Goal: Transaction & Acquisition: Book appointment/travel/reservation

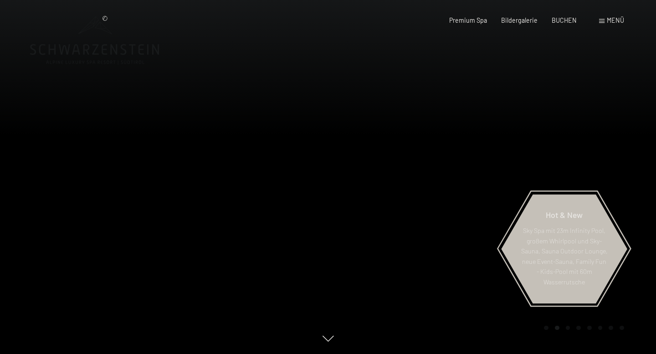
click at [562, 25] on div "Premium Spa Bildergalerie BUCHEN" at bounding box center [506, 20] width 170 height 9
click at [563, 20] on span "BUCHEN" at bounding box center [564, 19] width 25 height 8
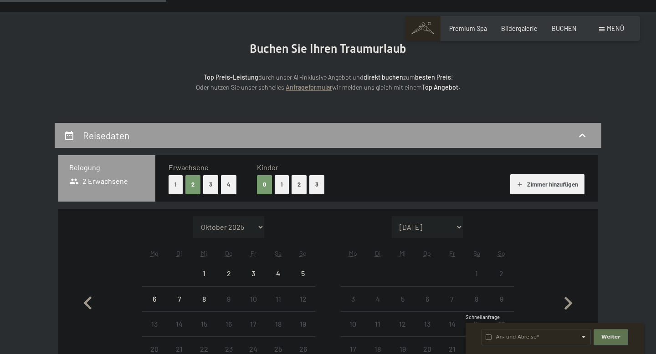
scroll to position [215, 0]
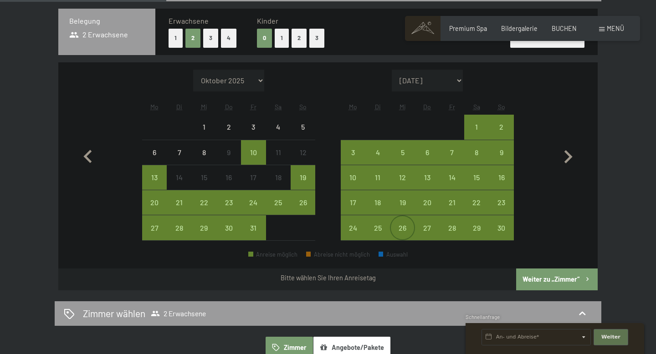
click at [408, 229] on div "26" at bounding box center [402, 236] width 23 height 23
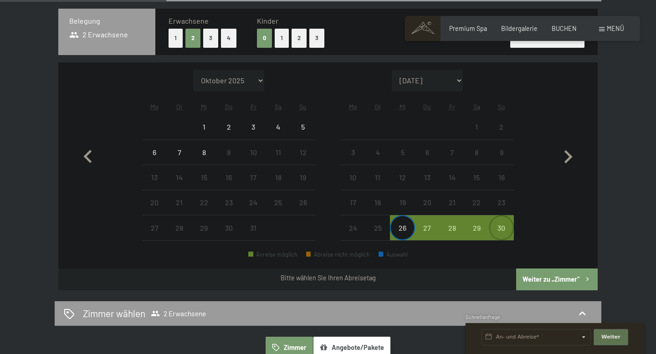
click at [501, 230] on div "30" at bounding box center [501, 236] width 23 height 23
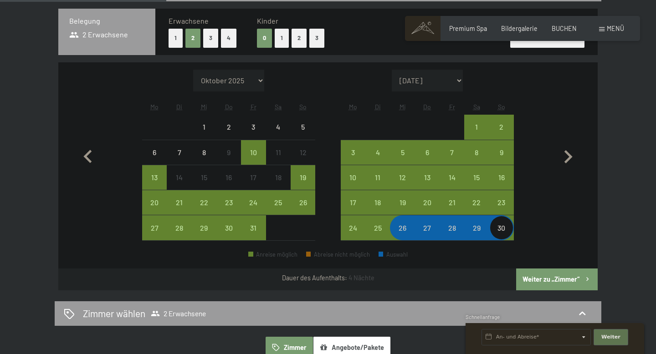
click at [545, 272] on button "Weiter zu „Zimmer“" at bounding box center [557, 280] width 82 height 22
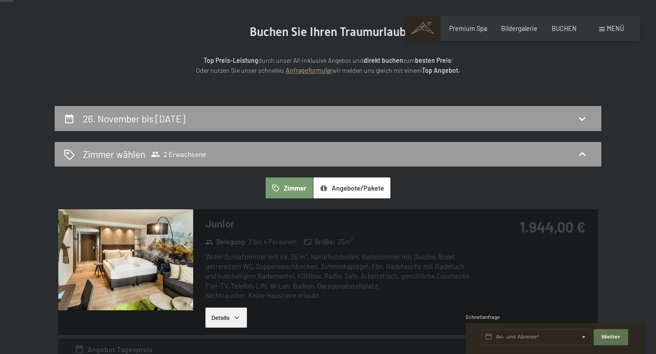
scroll to position [203, 0]
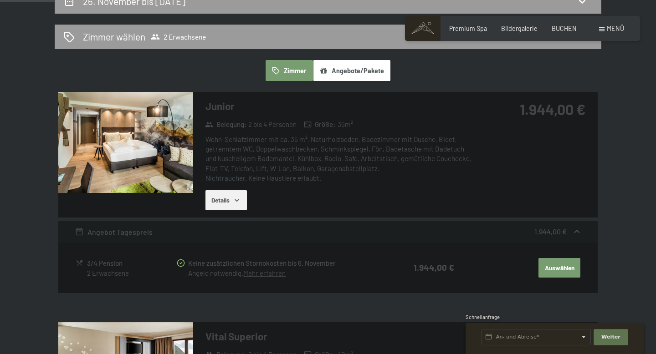
click at [234, 204] on button "Details" at bounding box center [225, 200] width 41 height 20
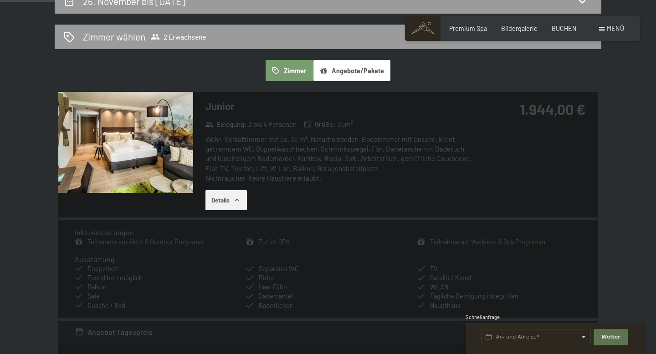
click at [234, 204] on icon "button" at bounding box center [236, 200] width 7 height 7
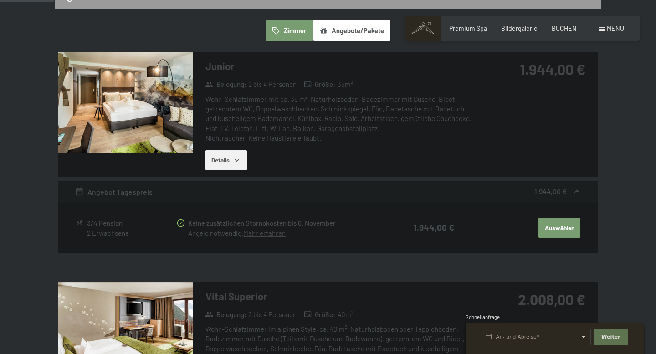
scroll to position [159, 0]
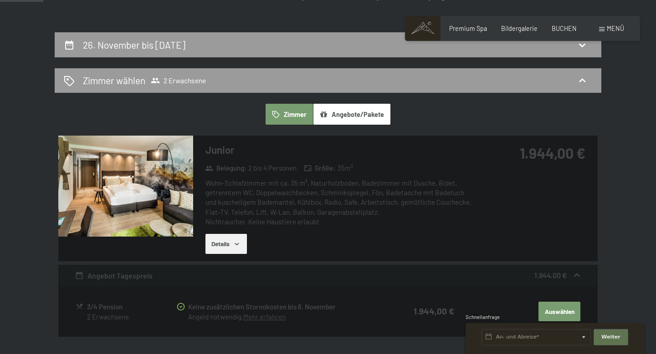
click at [175, 185] on img at bounding box center [125, 186] width 135 height 101
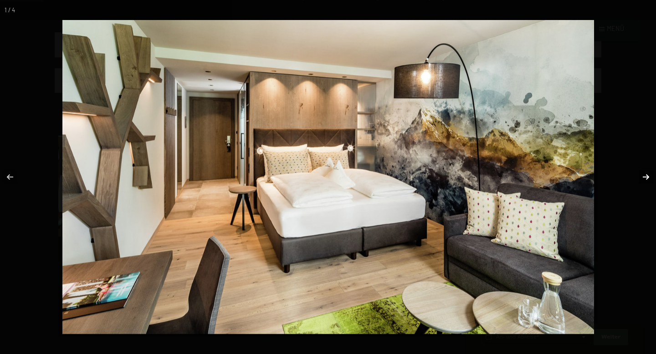
click at [645, 177] on button "button" at bounding box center [640, 177] width 32 height 46
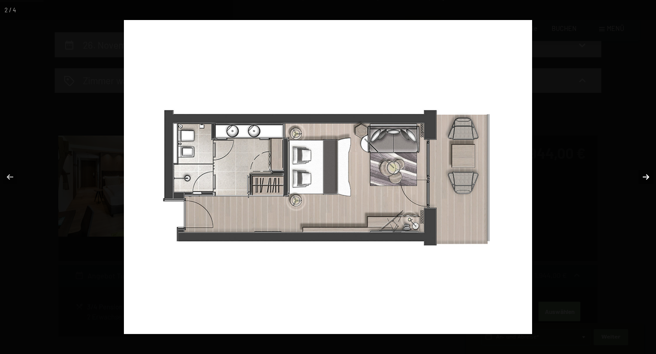
click at [644, 178] on button "button" at bounding box center [640, 177] width 32 height 46
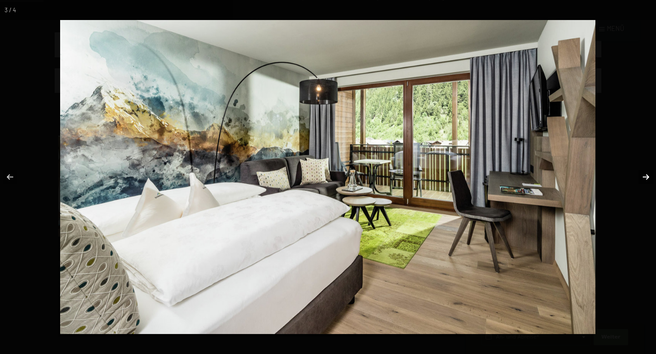
click at [644, 178] on button "button" at bounding box center [640, 177] width 32 height 46
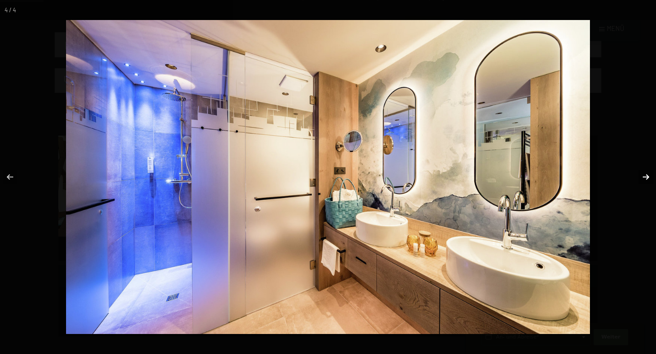
click at [644, 178] on button "button" at bounding box center [640, 177] width 32 height 46
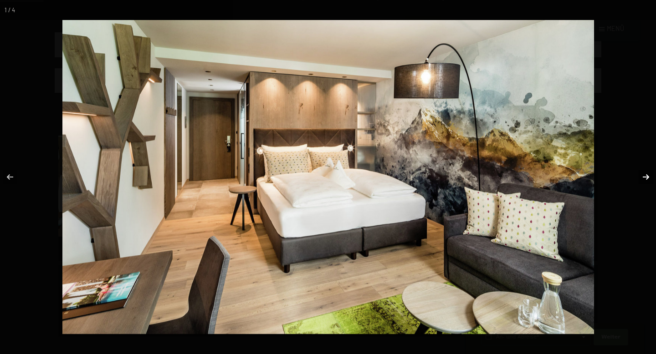
click at [644, 178] on button "button" at bounding box center [640, 177] width 32 height 46
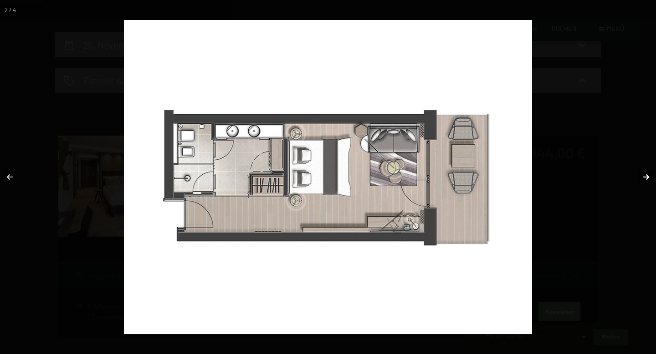
click at [644, 178] on button "button" at bounding box center [640, 177] width 32 height 46
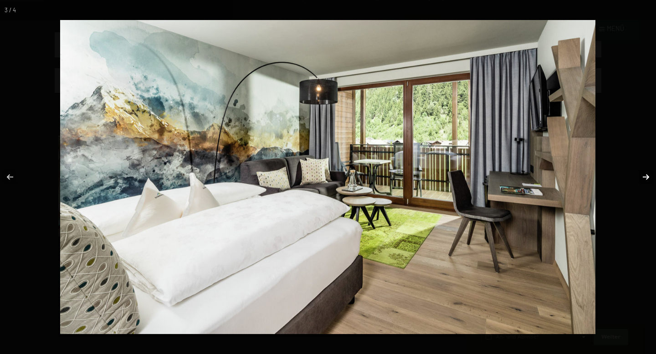
click at [644, 178] on button "button" at bounding box center [640, 177] width 32 height 46
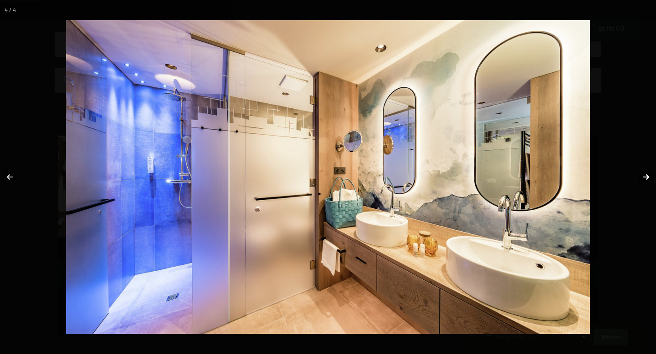
click at [644, 178] on button "button" at bounding box center [640, 177] width 32 height 46
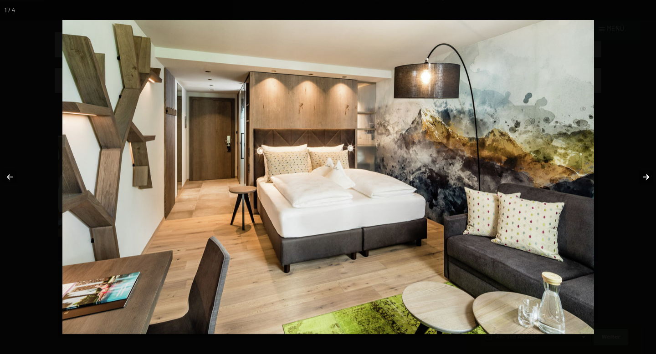
click at [644, 178] on button "button" at bounding box center [640, 177] width 32 height 46
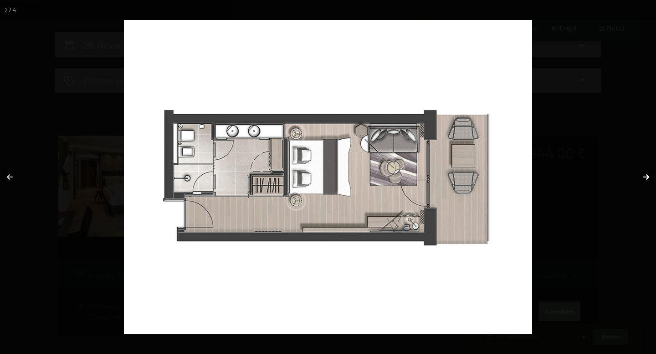
click at [644, 178] on button "button" at bounding box center [640, 177] width 32 height 46
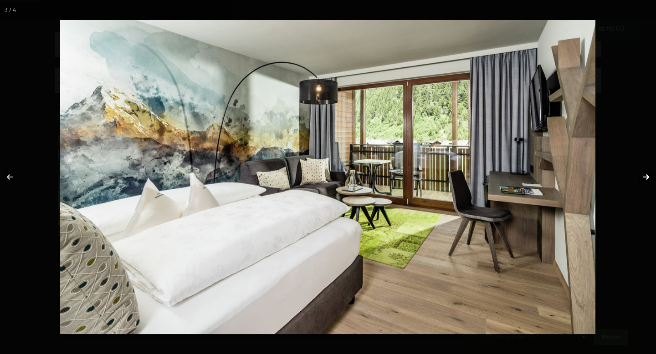
click at [644, 178] on button "button" at bounding box center [640, 177] width 32 height 46
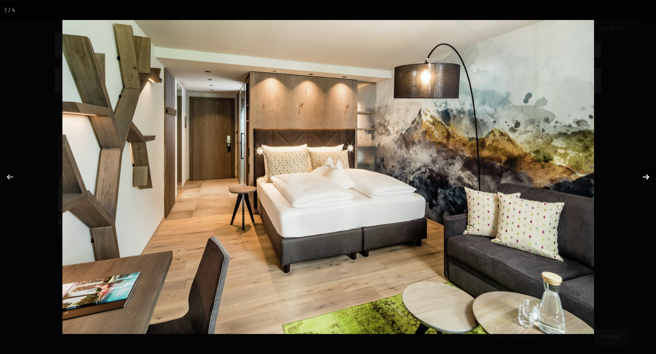
click at [644, 178] on button "button" at bounding box center [640, 177] width 32 height 46
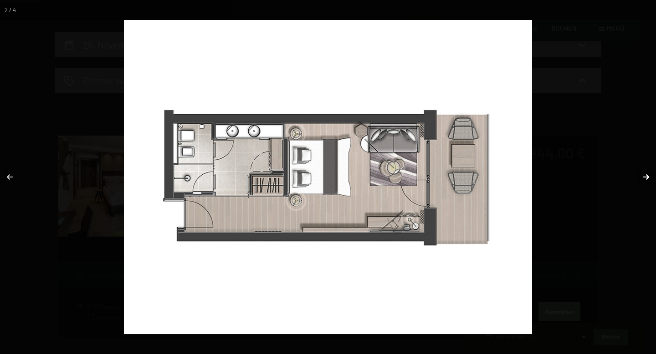
click at [644, 178] on button "button" at bounding box center [640, 177] width 32 height 46
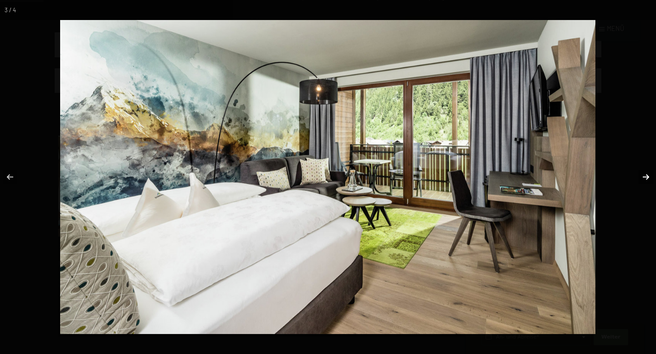
click at [644, 178] on button "button" at bounding box center [640, 177] width 32 height 46
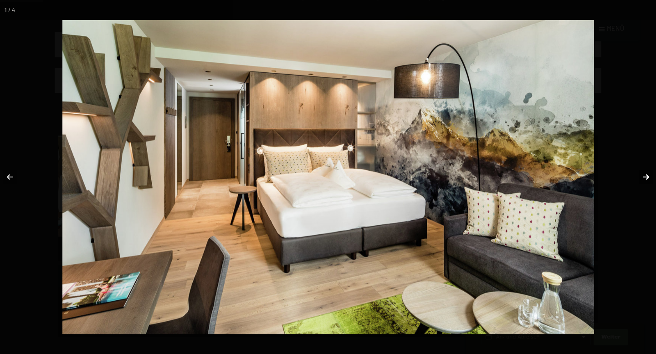
click at [644, 178] on button "button" at bounding box center [640, 177] width 32 height 46
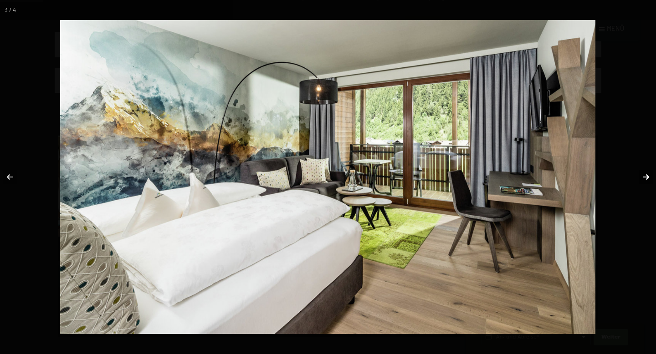
click at [648, 179] on button "button" at bounding box center [640, 177] width 32 height 46
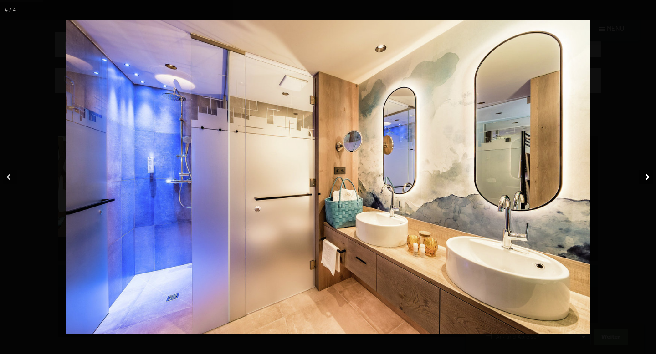
click at [647, 177] on button "button" at bounding box center [640, 177] width 32 height 46
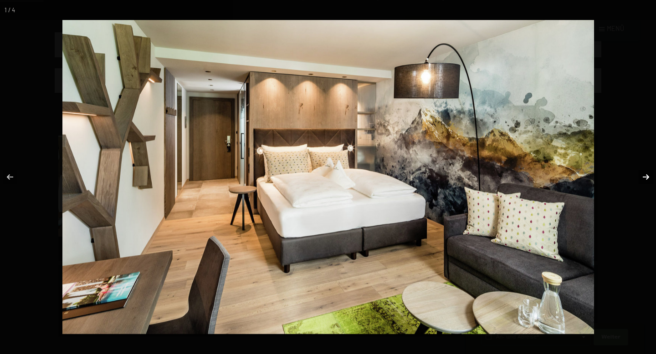
click at [647, 177] on button "button" at bounding box center [640, 177] width 32 height 46
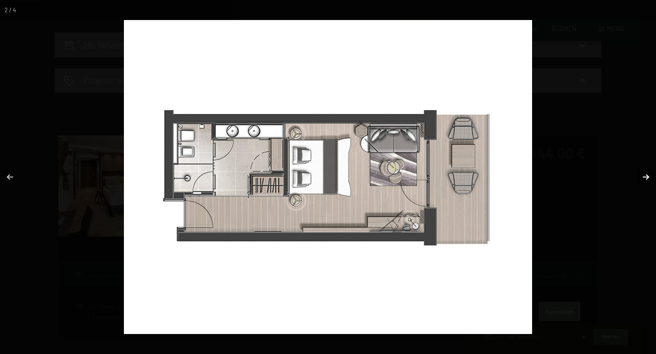
click at [647, 177] on button "button" at bounding box center [640, 177] width 32 height 46
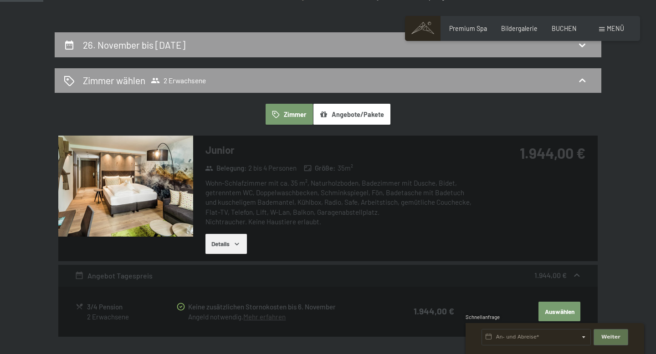
click at [0, 0] on button "button" at bounding box center [0, 0] width 0 height 0
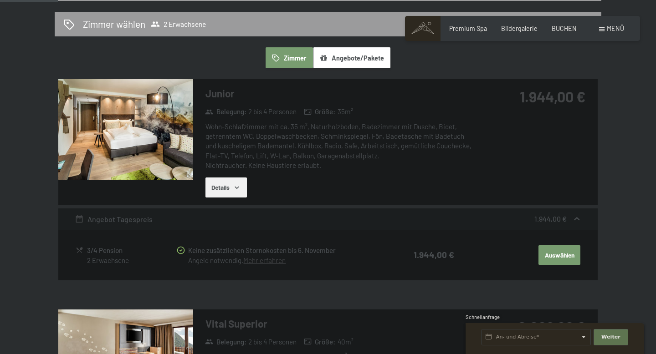
scroll to position [213, 0]
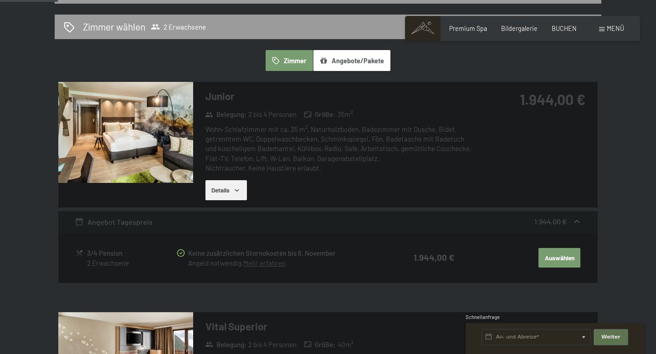
click at [358, 69] on button "Angebote/Pakete" at bounding box center [351, 60] width 77 height 21
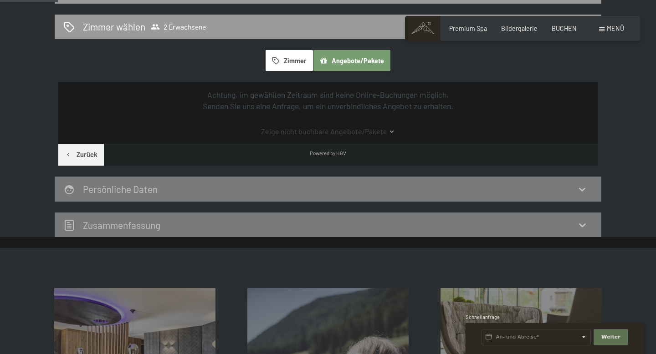
click at [282, 62] on button "Zimmer" at bounding box center [289, 60] width 47 height 21
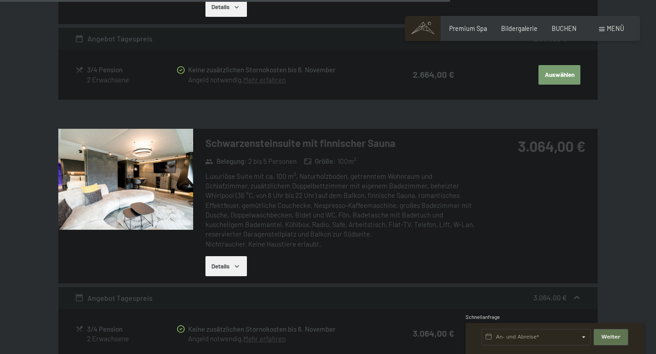
scroll to position [1652, 0]
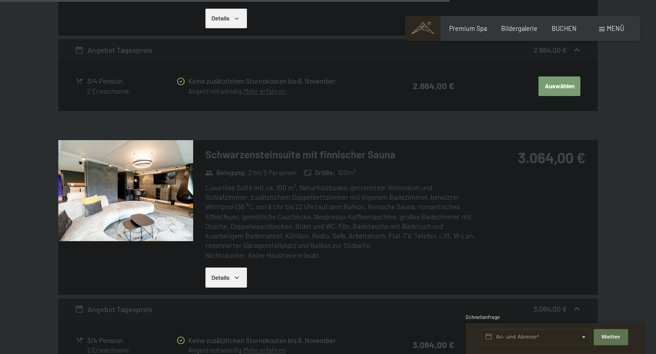
click at [102, 186] on img at bounding box center [125, 190] width 135 height 101
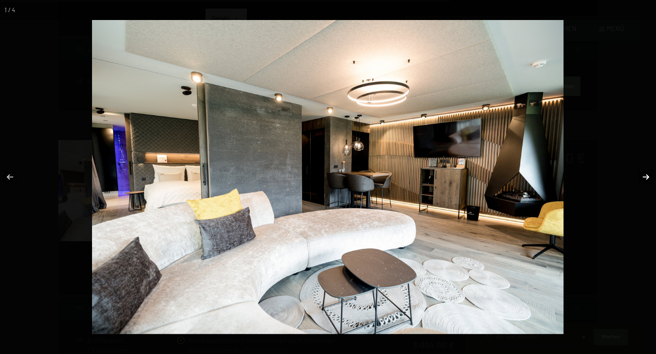
click at [642, 184] on button "button" at bounding box center [640, 177] width 32 height 46
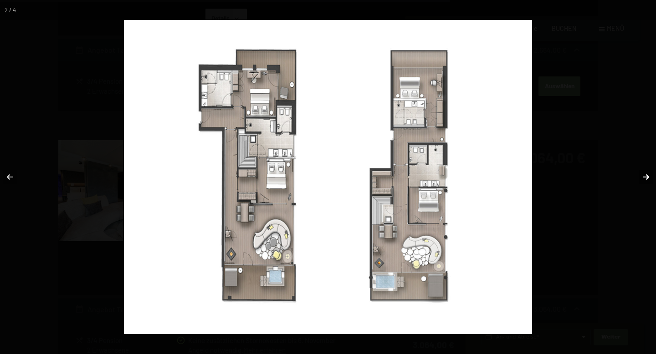
click at [640, 170] on button "button" at bounding box center [640, 177] width 32 height 46
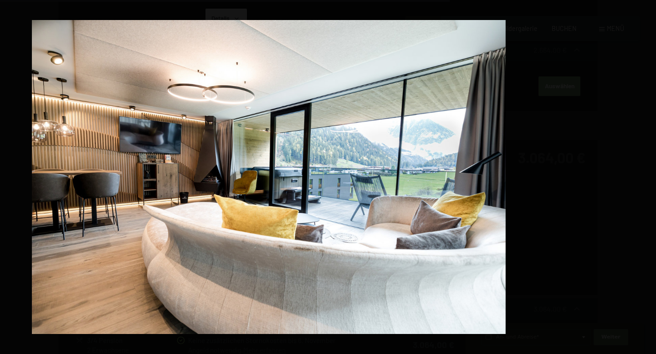
click at [547, 187] on div "3 / 4" at bounding box center [328, 177] width 656 height 354
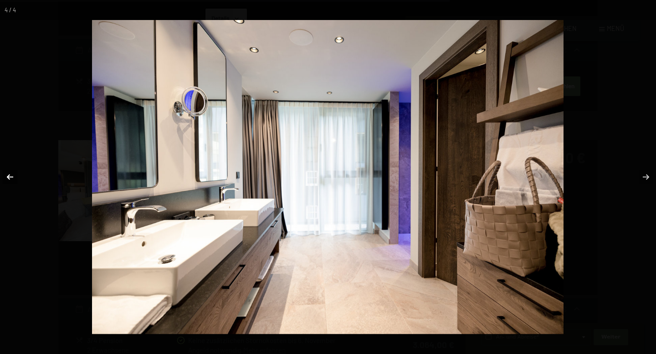
click at [8, 176] on button "button" at bounding box center [16, 177] width 32 height 46
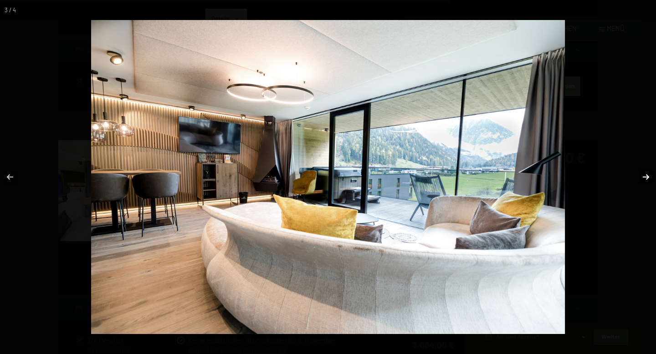
click at [647, 177] on button "button" at bounding box center [640, 177] width 32 height 46
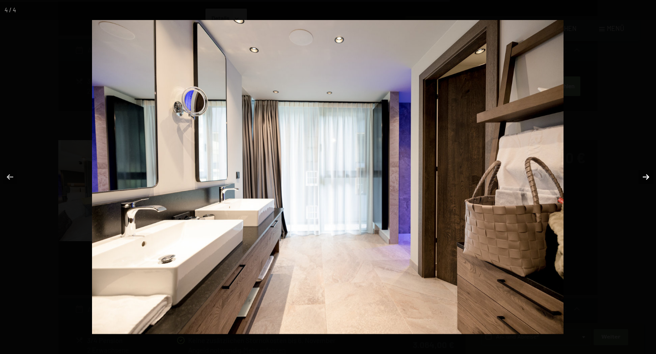
click at [647, 177] on button "button" at bounding box center [640, 177] width 32 height 46
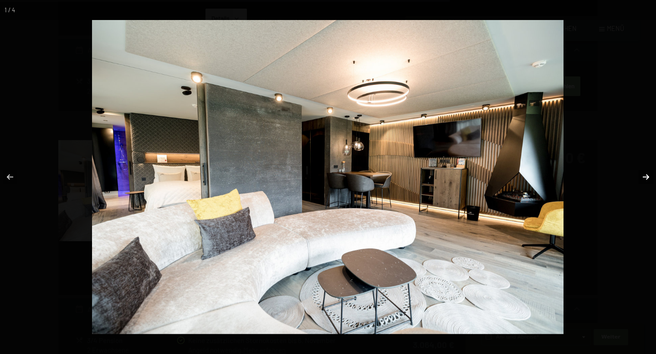
click at [647, 177] on button "button" at bounding box center [640, 177] width 32 height 46
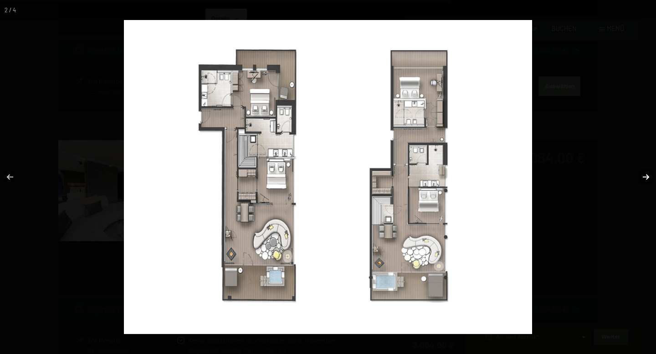
click at [647, 177] on button "button" at bounding box center [640, 177] width 32 height 46
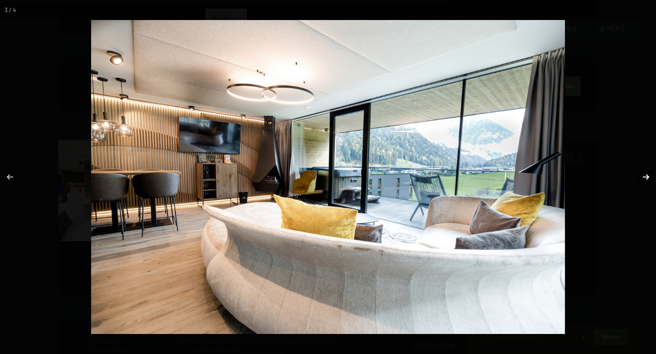
click at [647, 177] on button "button" at bounding box center [640, 177] width 32 height 46
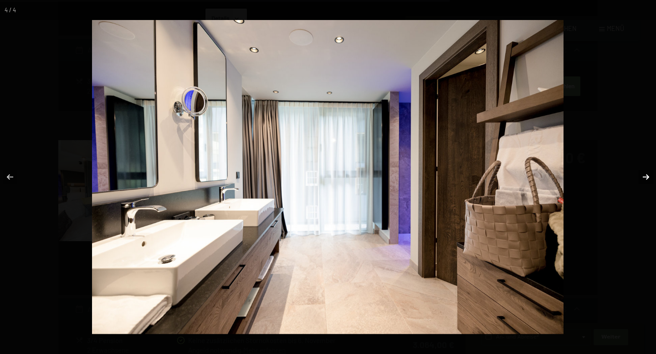
click at [647, 177] on button "button" at bounding box center [640, 177] width 32 height 46
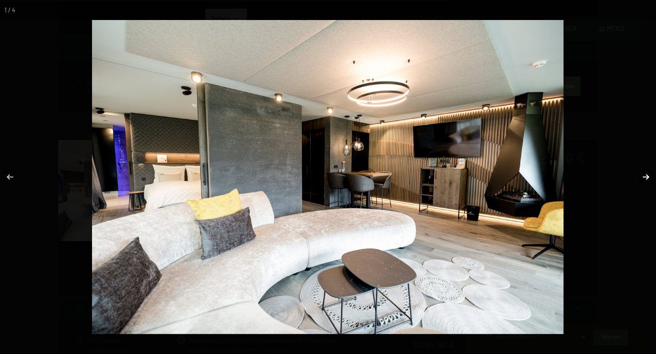
click at [647, 177] on button "button" at bounding box center [640, 177] width 32 height 46
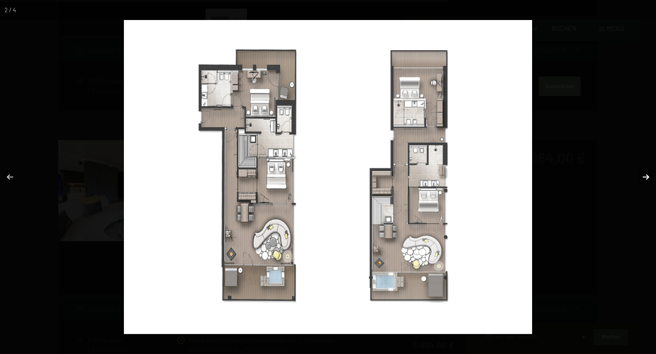
click at [647, 177] on button "button" at bounding box center [640, 177] width 32 height 46
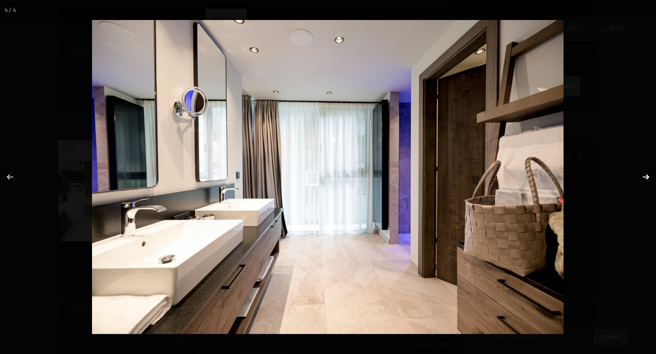
click at [647, 177] on button "button" at bounding box center [640, 177] width 32 height 46
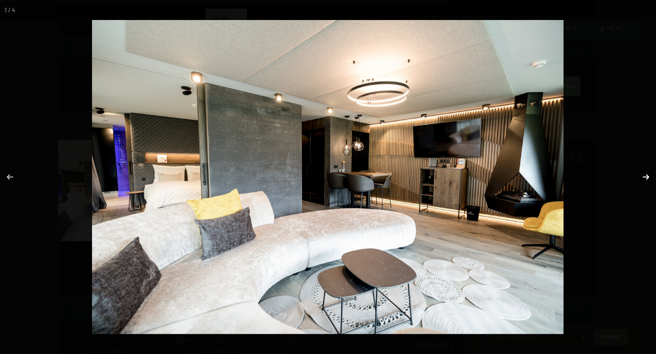
click at [647, 177] on button "button" at bounding box center [640, 177] width 32 height 46
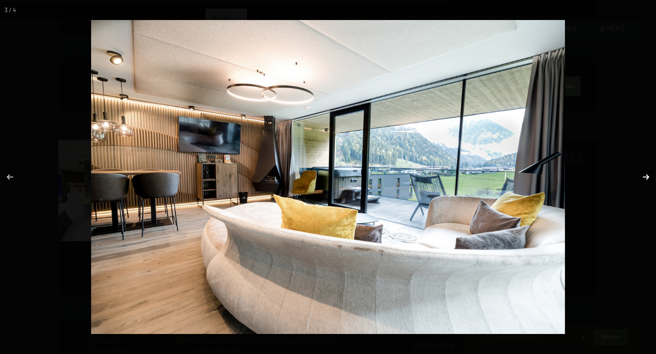
click at [647, 177] on button "button" at bounding box center [640, 177] width 32 height 46
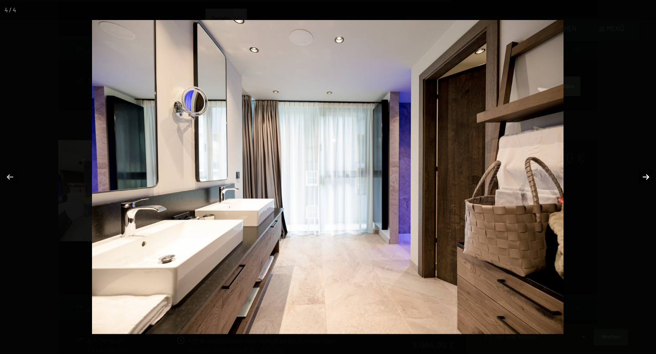
click at [647, 177] on button "button" at bounding box center [640, 177] width 32 height 46
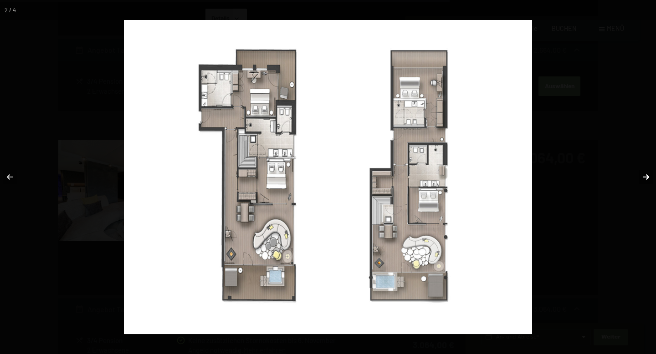
click at [647, 177] on button "button" at bounding box center [640, 177] width 32 height 46
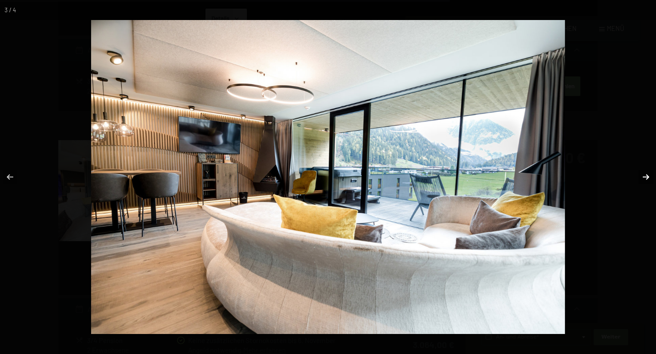
click at [647, 177] on button "button" at bounding box center [640, 177] width 32 height 46
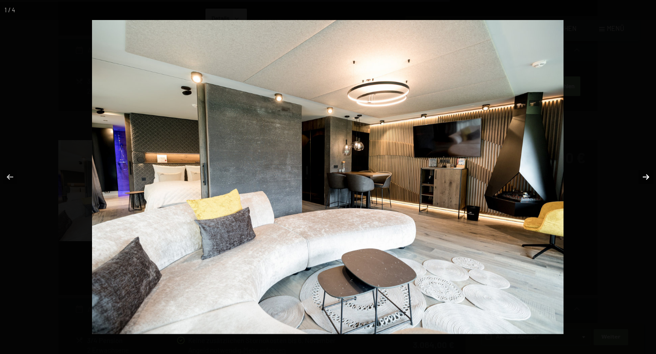
click at [647, 177] on button "button" at bounding box center [640, 177] width 32 height 46
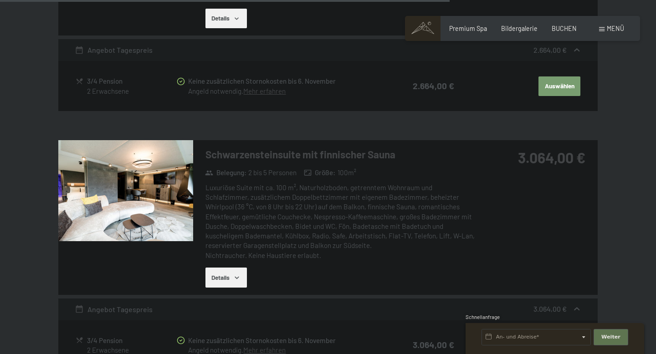
click at [0, 0] on button "button" at bounding box center [0, 0] width 0 height 0
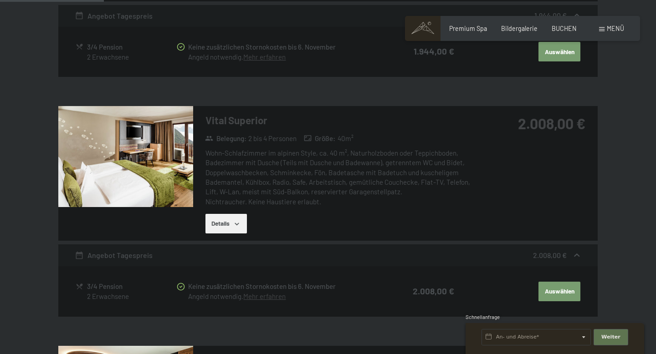
scroll to position [0, 0]
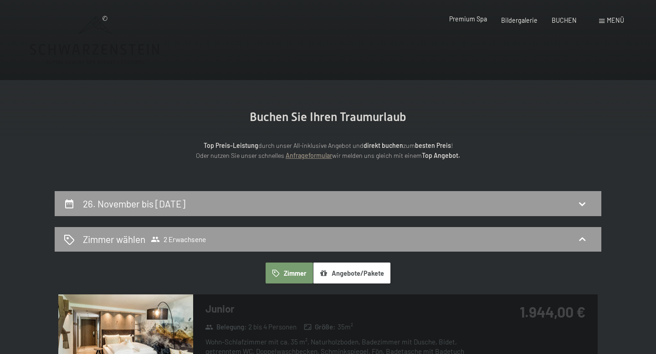
click at [482, 16] on span "Premium Spa" at bounding box center [468, 19] width 38 height 8
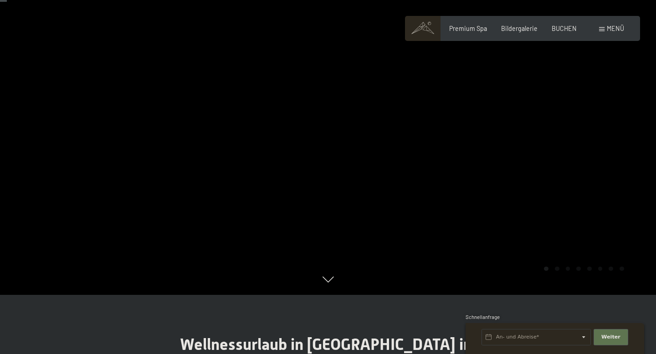
scroll to position [60, 0]
click at [443, 144] on div at bounding box center [492, 117] width 328 height 354
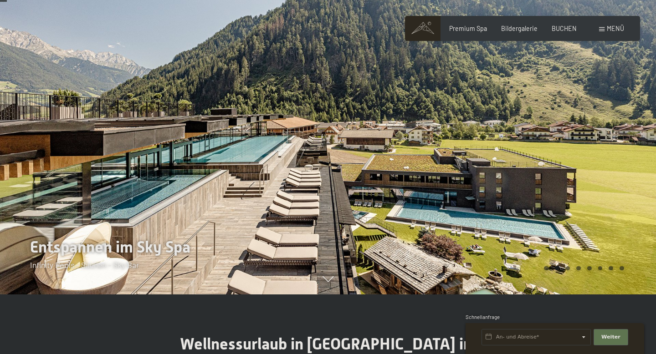
click at [472, 155] on div at bounding box center [492, 117] width 328 height 354
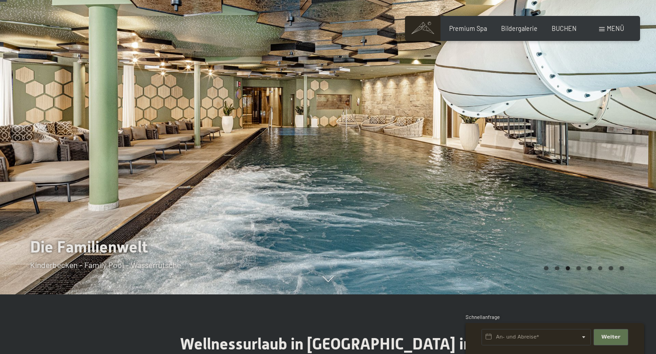
click at [501, 164] on div at bounding box center [492, 117] width 328 height 354
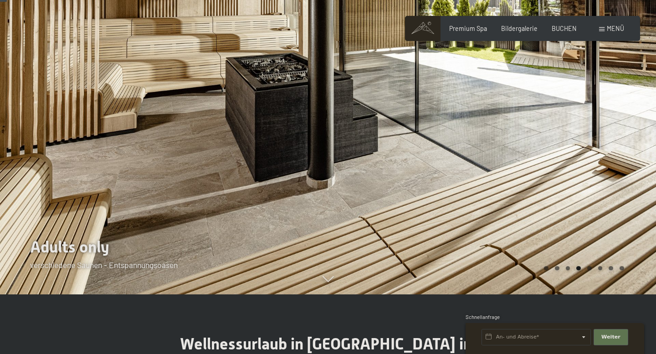
click at [500, 164] on div at bounding box center [492, 117] width 328 height 354
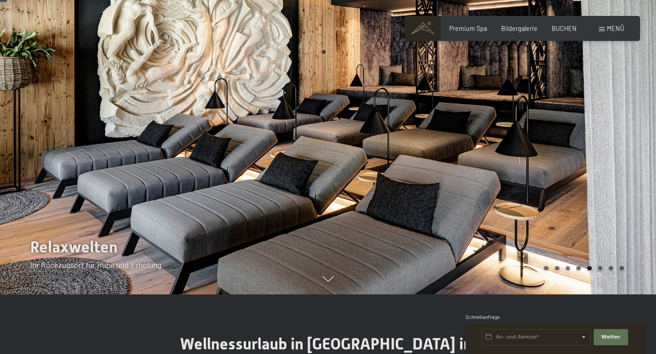
click at [500, 165] on div at bounding box center [492, 117] width 328 height 354
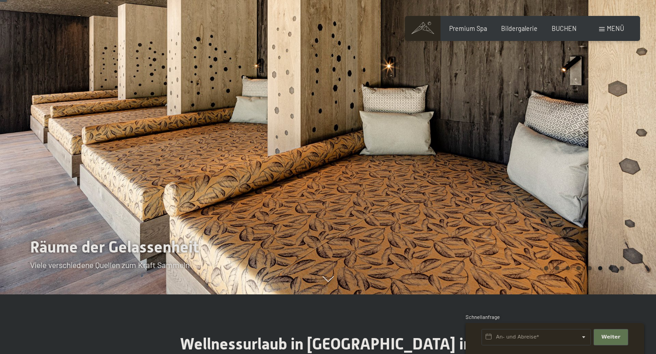
click at [500, 165] on div at bounding box center [492, 117] width 328 height 354
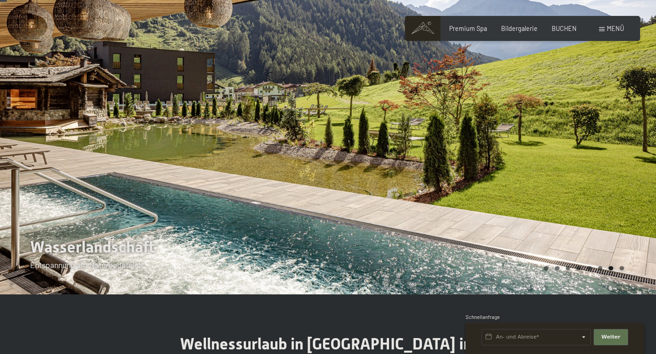
drag, startPoint x: 500, startPoint y: 165, endPoint x: 498, endPoint y: 160, distance: 5.8
click at [498, 160] on div at bounding box center [492, 117] width 328 height 354
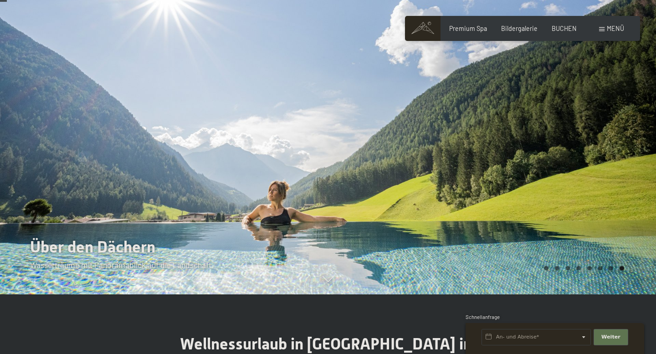
click at [499, 160] on div at bounding box center [492, 117] width 328 height 354
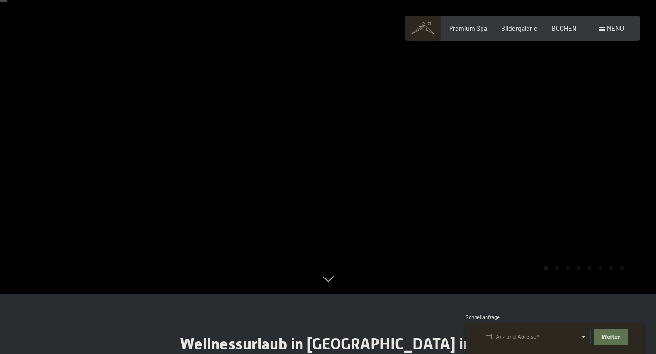
click at [509, 154] on div at bounding box center [492, 117] width 328 height 354
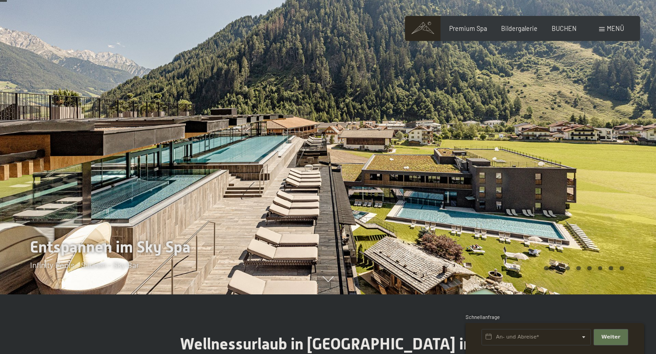
click at [550, 157] on div at bounding box center [492, 117] width 328 height 354
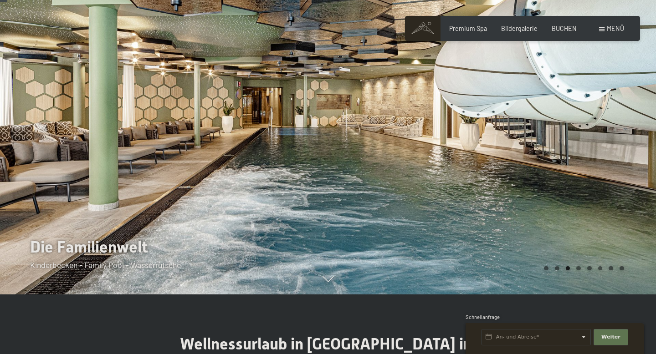
click at [556, 155] on div at bounding box center [492, 117] width 328 height 354
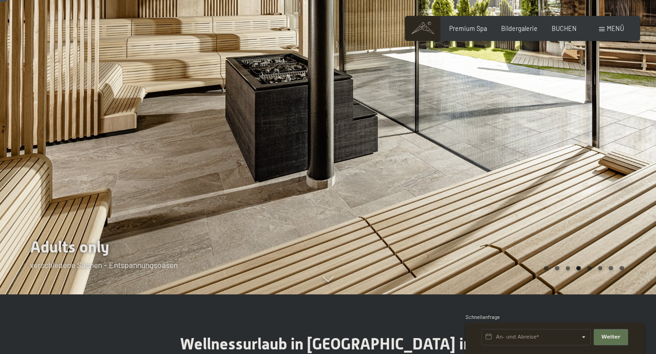
click at [396, 134] on div at bounding box center [492, 117] width 328 height 354
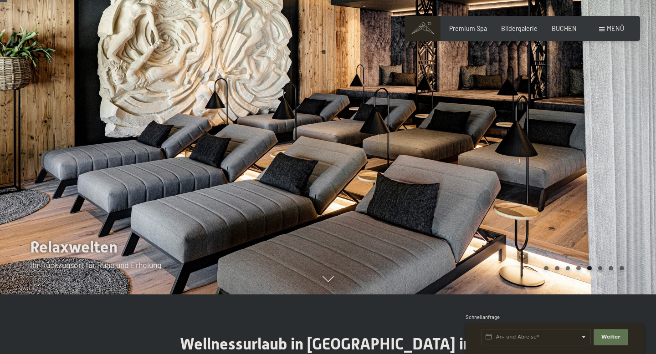
click at [239, 140] on div at bounding box center [164, 117] width 328 height 354
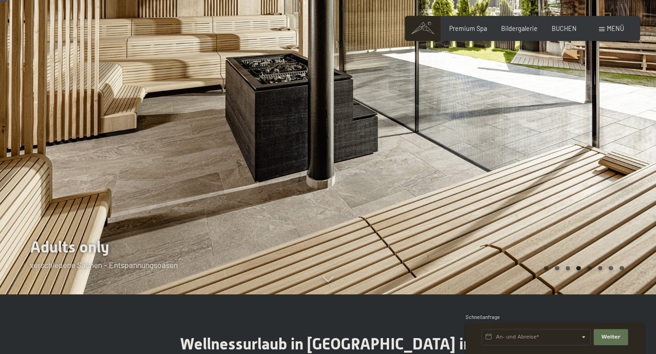
click at [371, 131] on div at bounding box center [492, 117] width 328 height 354
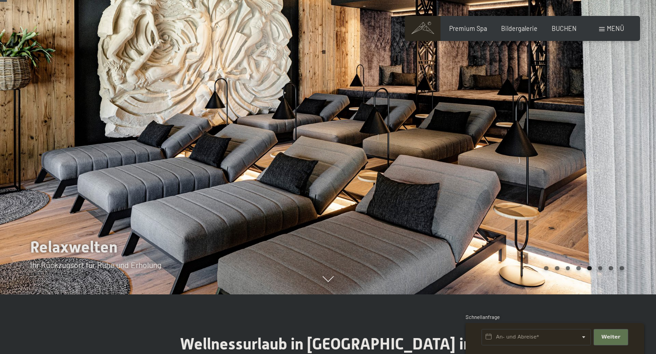
click at [371, 131] on div at bounding box center [492, 117] width 328 height 354
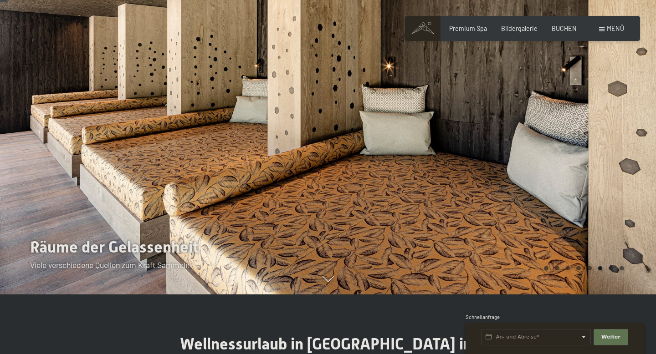
click at [371, 131] on div at bounding box center [492, 117] width 328 height 354
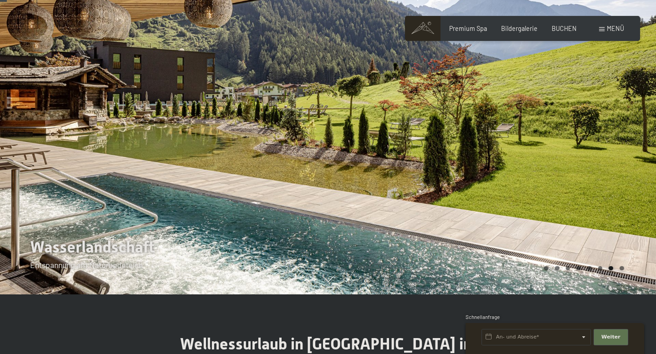
click at [371, 131] on div at bounding box center [492, 117] width 328 height 354
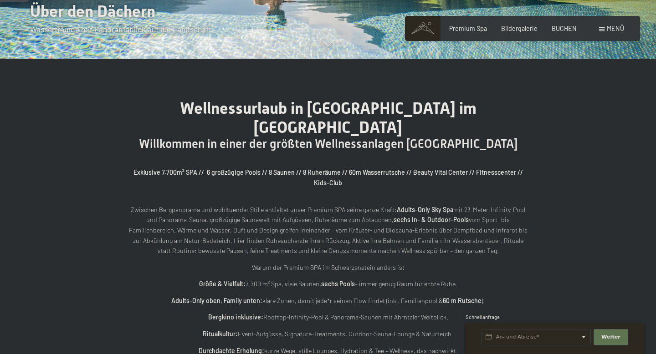
scroll to position [341, 0]
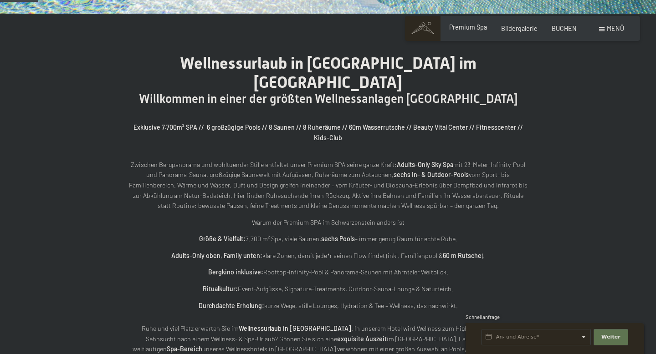
click at [473, 26] on span "Premium Spa" at bounding box center [468, 27] width 38 height 8
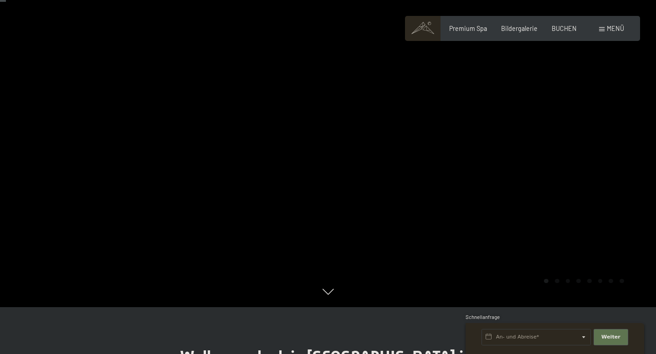
scroll to position [58, 0]
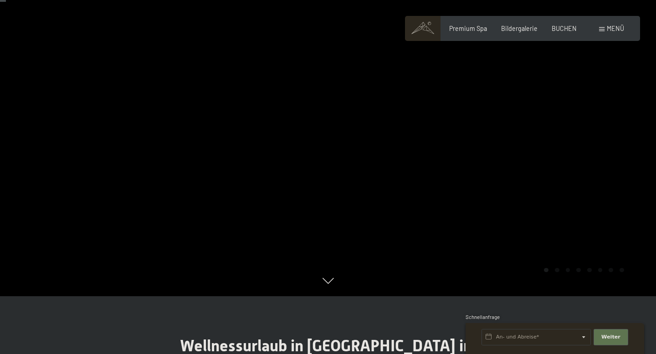
click at [458, 185] on div at bounding box center [492, 119] width 328 height 354
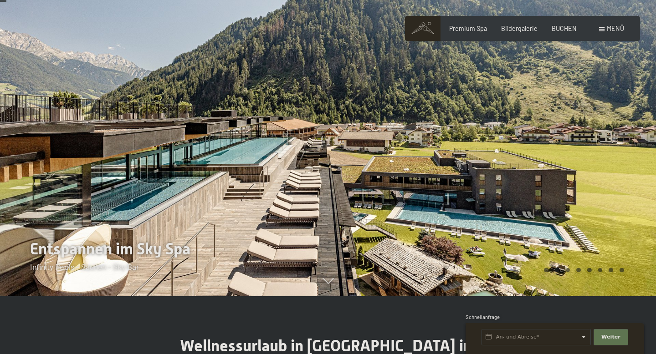
click at [510, 175] on div at bounding box center [492, 119] width 328 height 354
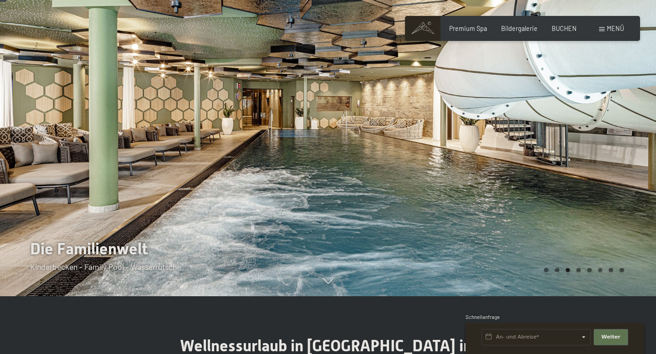
click at [510, 175] on div at bounding box center [492, 119] width 328 height 354
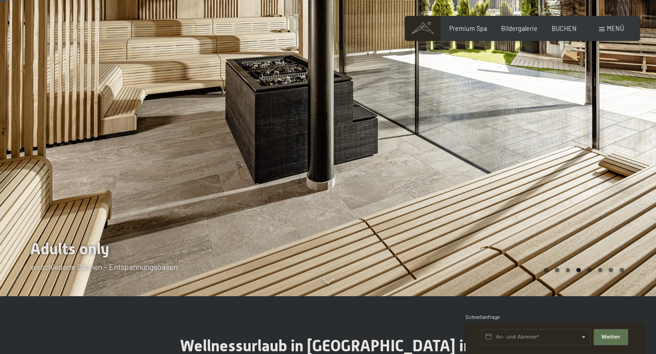
click at [510, 175] on div at bounding box center [492, 119] width 328 height 354
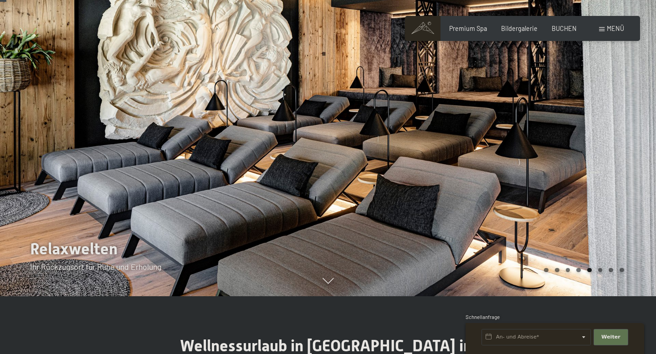
click at [510, 175] on div at bounding box center [492, 119] width 328 height 354
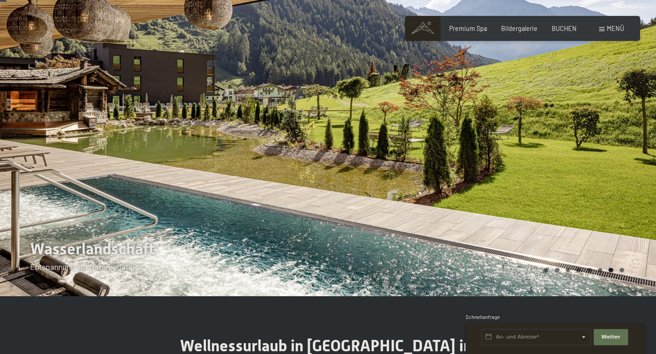
click at [510, 175] on div at bounding box center [492, 119] width 328 height 354
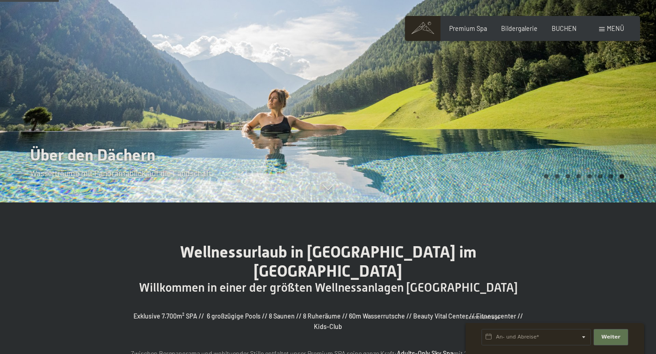
scroll to position [0, 0]
